Goal: Transaction & Acquisition: Register for event/course

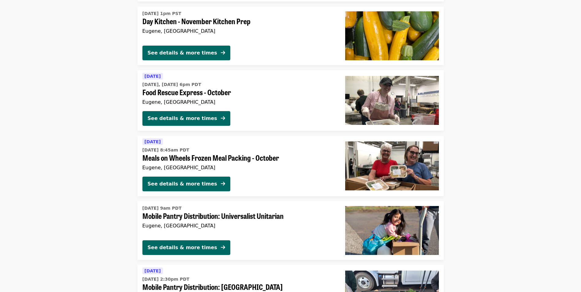
scroll to position [1465, 0]
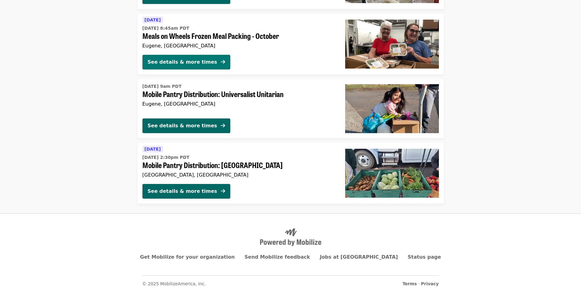
click at [170, 62] on div "See details & more times" at bounding box center [183, 62] width 70 height 7
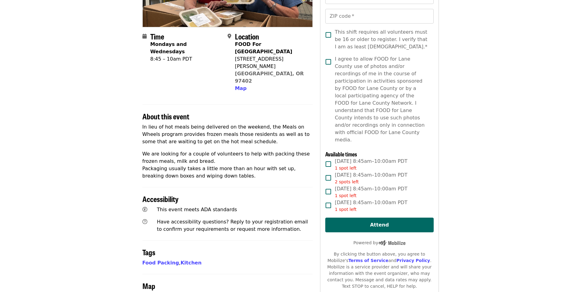
scroll to position [123, 0]
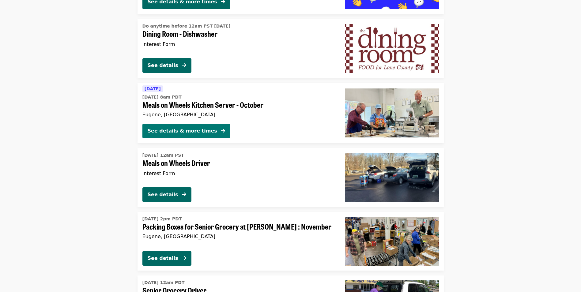
scroll to position [882, 0]
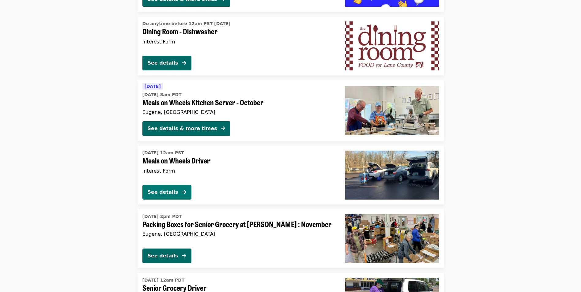
click at [160, 198] on button "See details" at bounding box center [167, 192] width 49 height 15
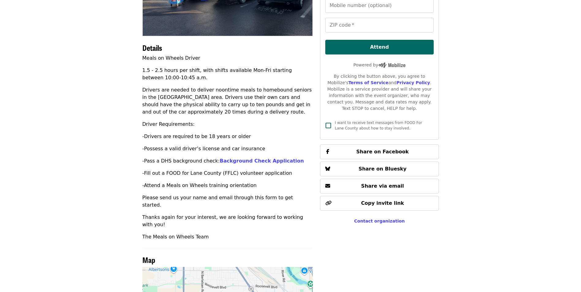
scroll to position [19, 0]
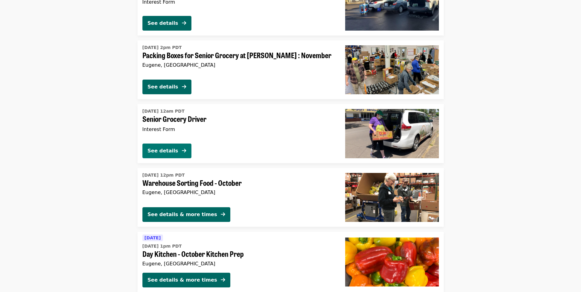
scroll to position [1012, 0]
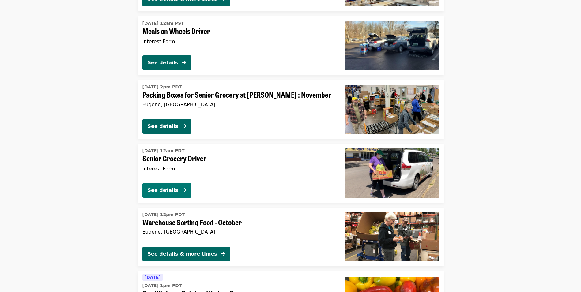
click at [170, 187] on div "See details" at bounding box center [163, 190] width 31 height 7
